Goal: Information Seeking & Learning: Check status

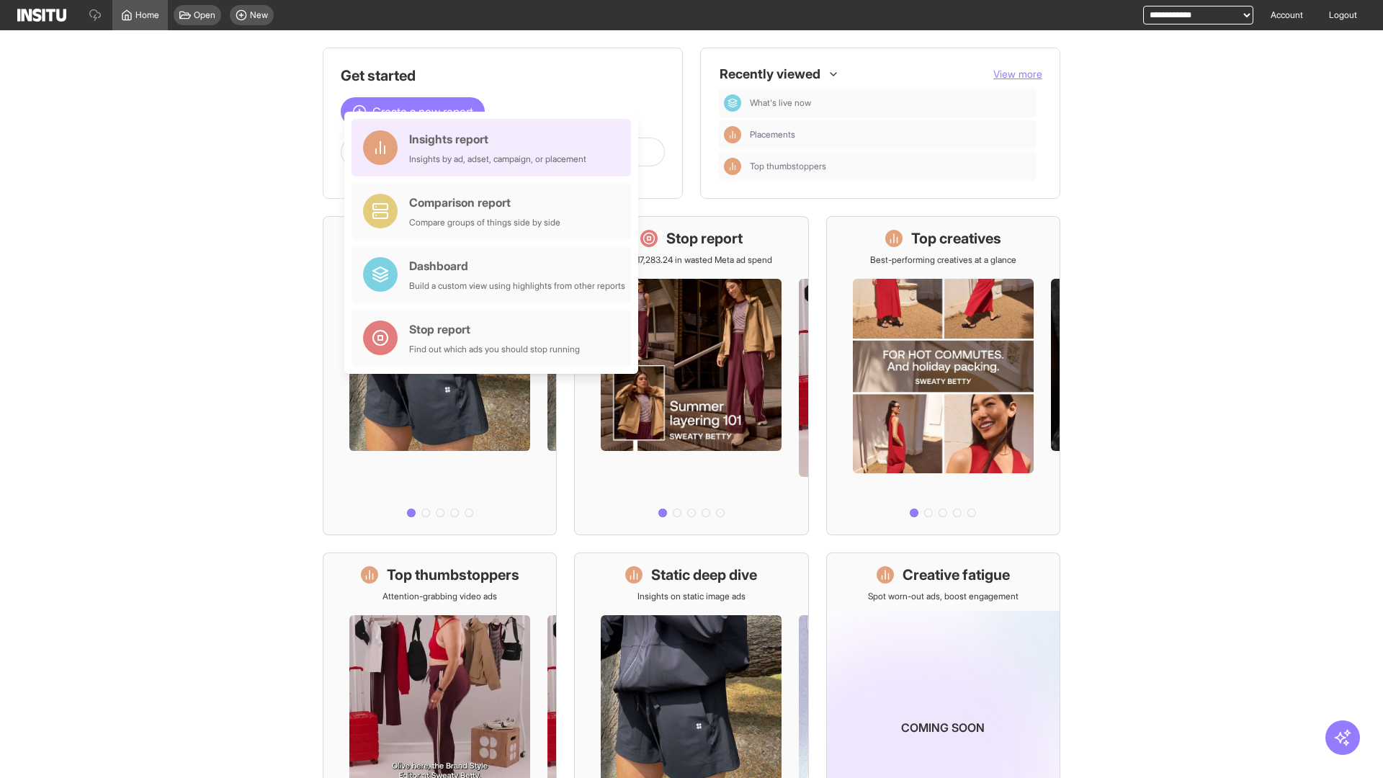
click at [495, 148] on div "Insights report Insights by ad, adset, campaign, or placement" at bounding box center [497, 147] width 177 height 35
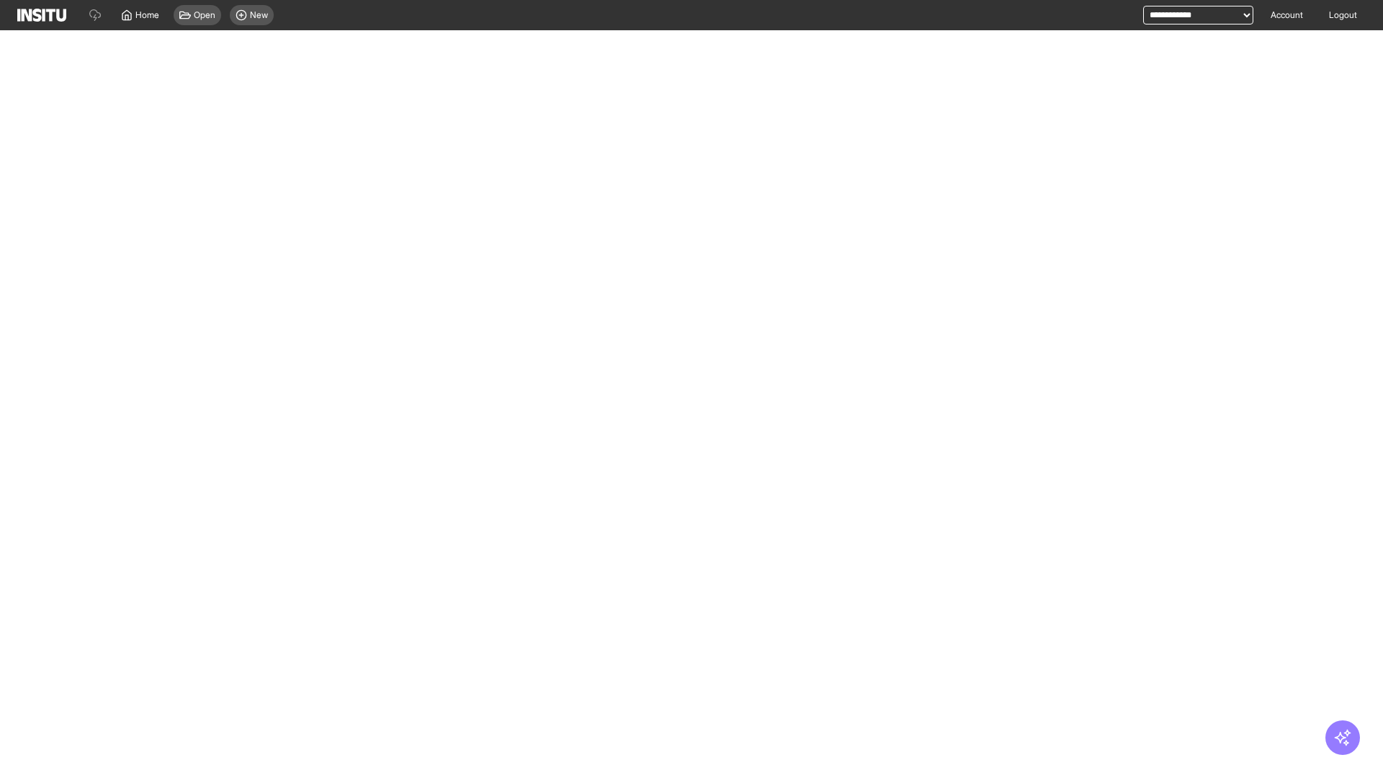
select select "**"
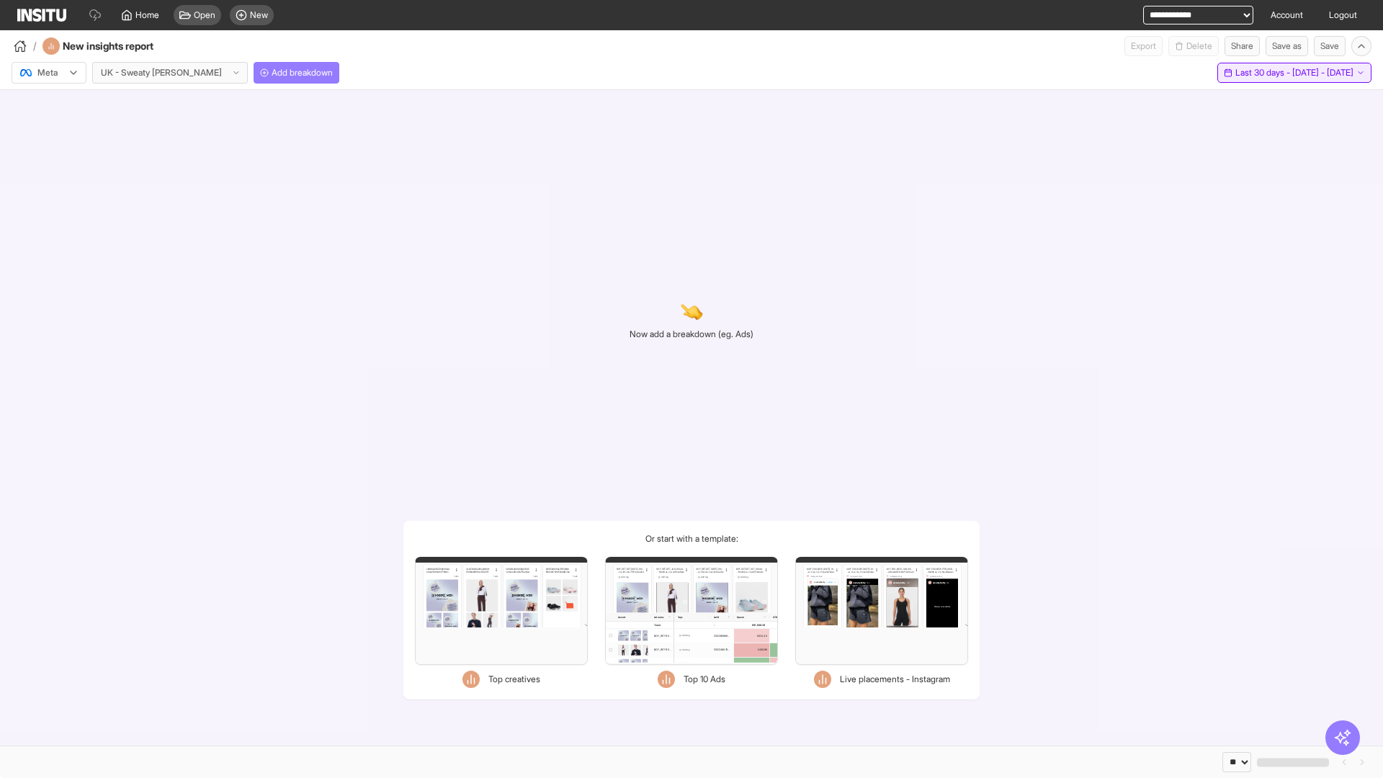
click at [1262, 73] on span "Last 30 days - [DATE] - [DATE]" at bounding box center [1294, 73] width 118 height 12
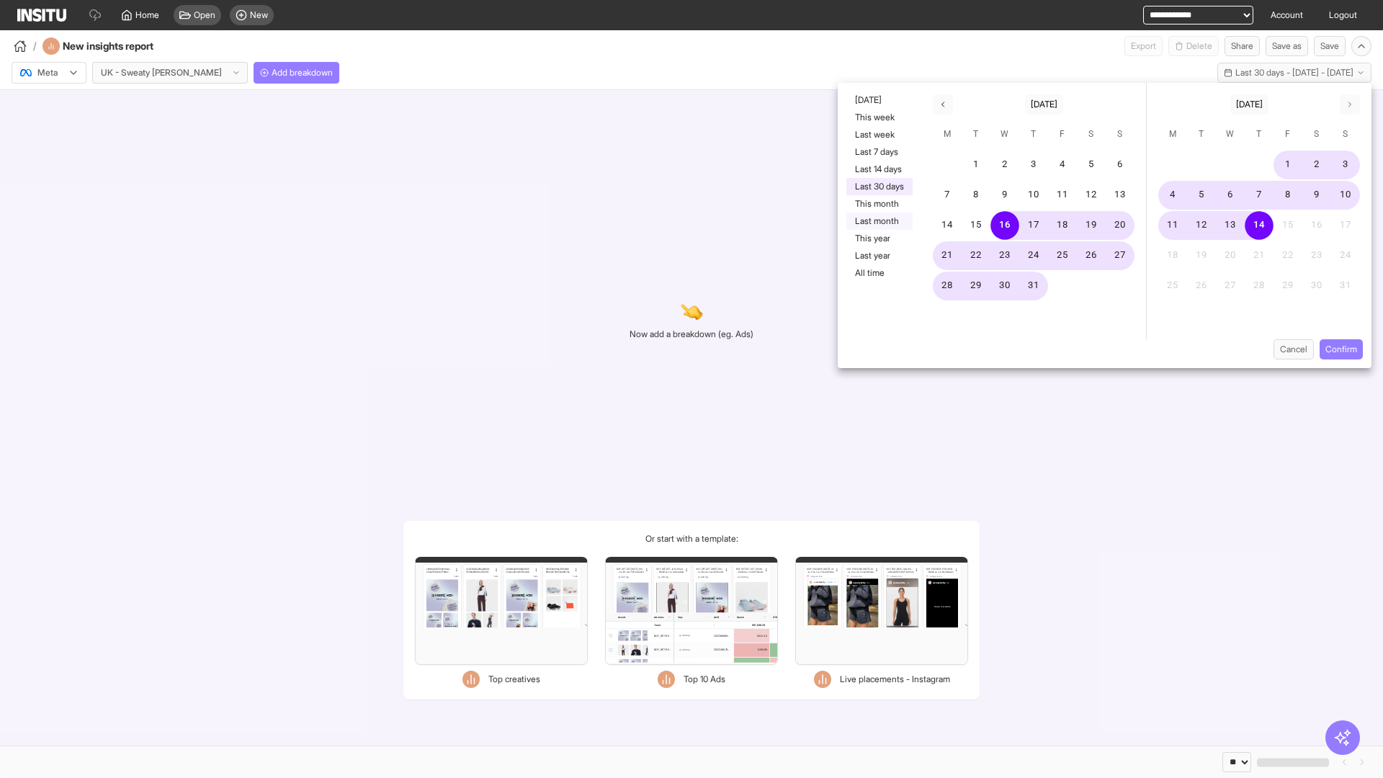
click at [878, 221] on button "Last month" at bounding box center [879, 220] width 66 height 17
